Goal: Information Seeking & Learning: Learn about a topic

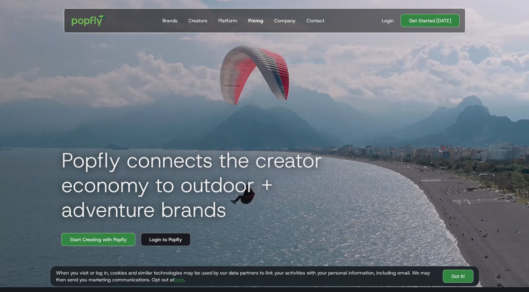
click at [259, 19] on div "Pricing" at bounding box center [255, 20] width 15 height 7
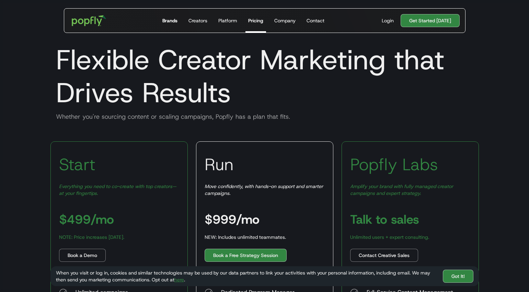
click at [177, 20] on div "Brands" at bounding box center [169, 20] width 15 height 7
